Goal: Obtain resource: Obtain resource

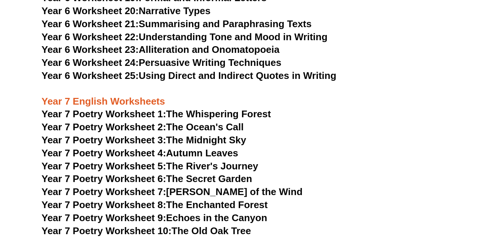
scroll to position [4532, 0]
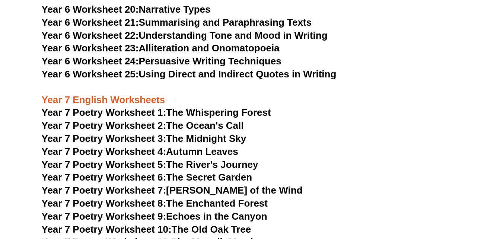
click at [203, 107] on link "Year 7 Poetry Worksheet 1: The Whispering Forest" at bounding box center [156, 112] width 229 height 11
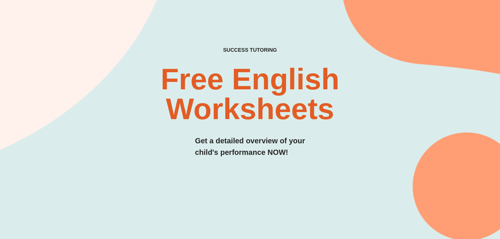
scroll to position [0, 0]
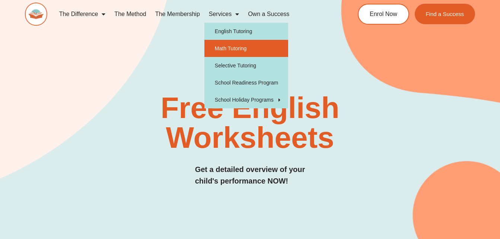
click at [247, 45] on link "Math Tutoring" at bounding box center [246, 48] width 84 height 17
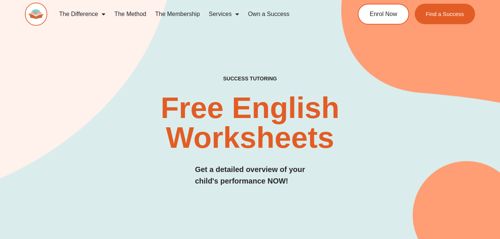
click at [247, 45] on div "SUCCESS TUTORING​ Free English Worksheets​ Get a detailed overview of your chil…" at bounding box center [250, 119] width 450 height 302
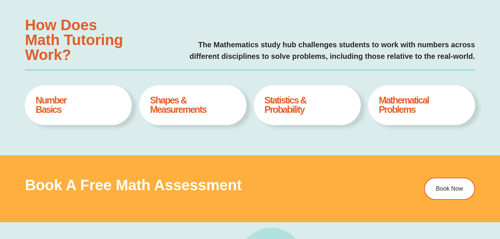
scroll to position [283, 0]
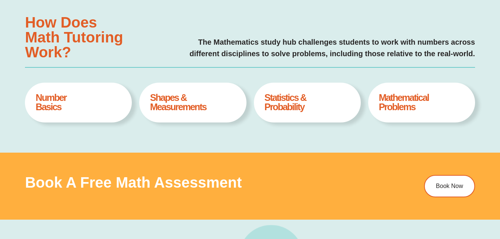
type input "*"
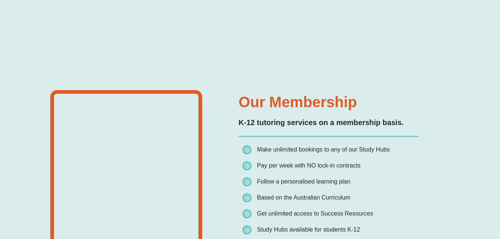
scroll to position [968, 0]
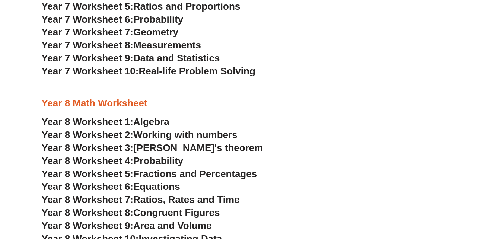
scroll to position [2233, 0]
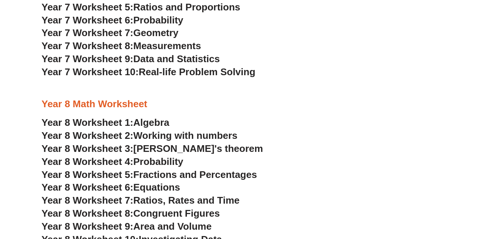
click at [162, 44] on span "Measurements" at bounding box center [167, 45] width 68 height 11
